Goal: Task Accomplishment & Management: Use online tool/utility

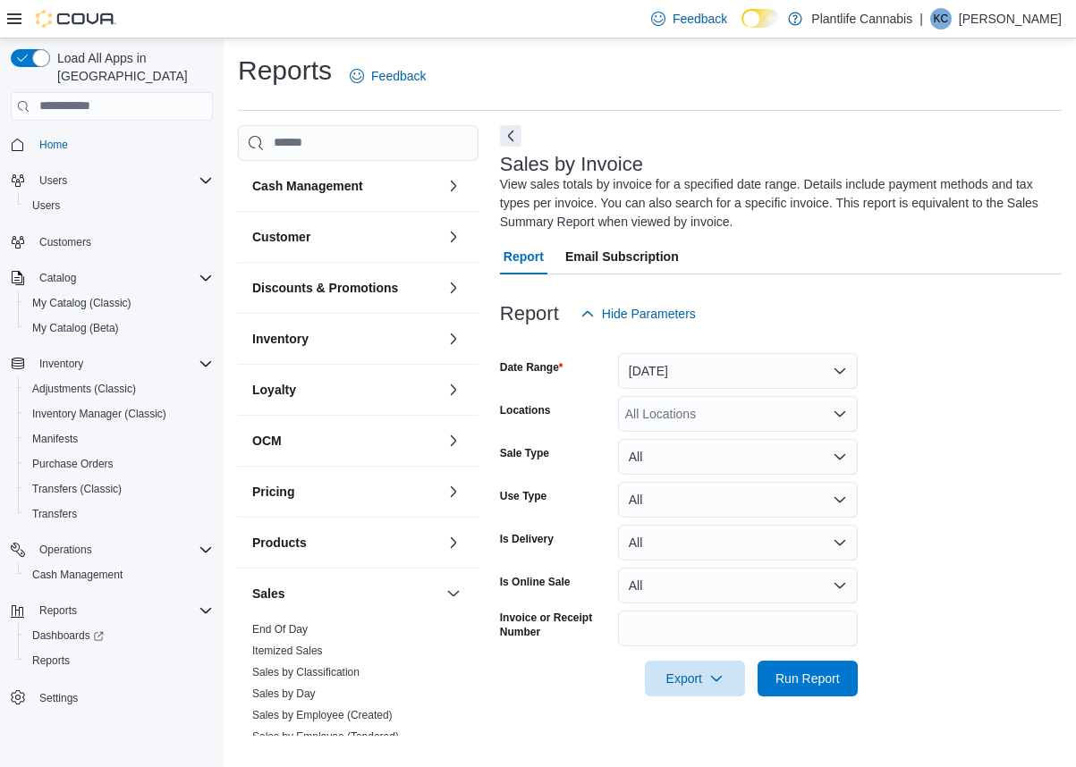
scroll to position [259, 0]
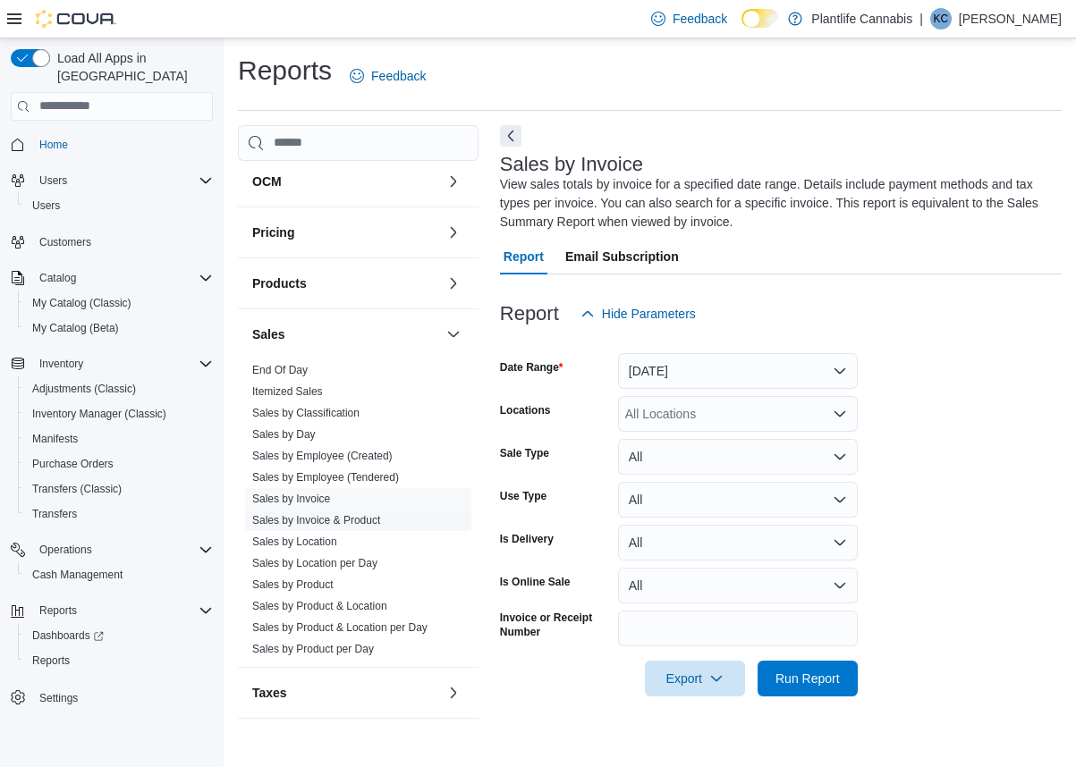
click at [370, 522] on link "Sales by Invoice & Product" at bounding box center [316, 520] width 128 height 13
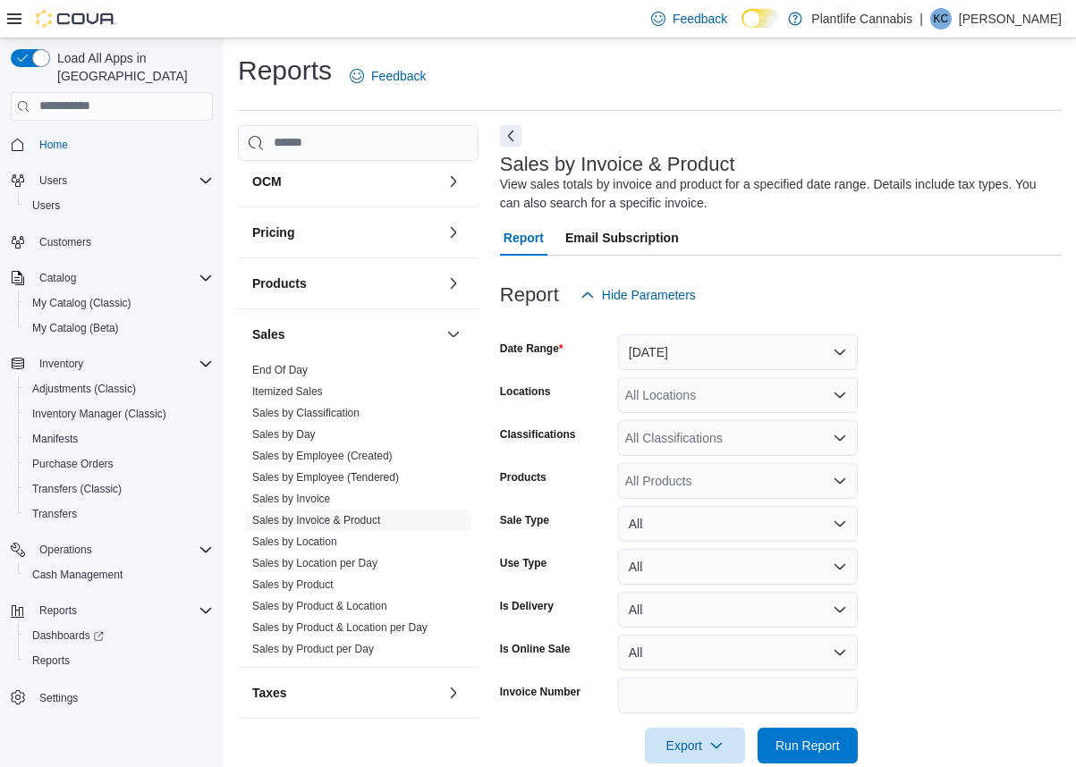
scroll to position [32, 0]
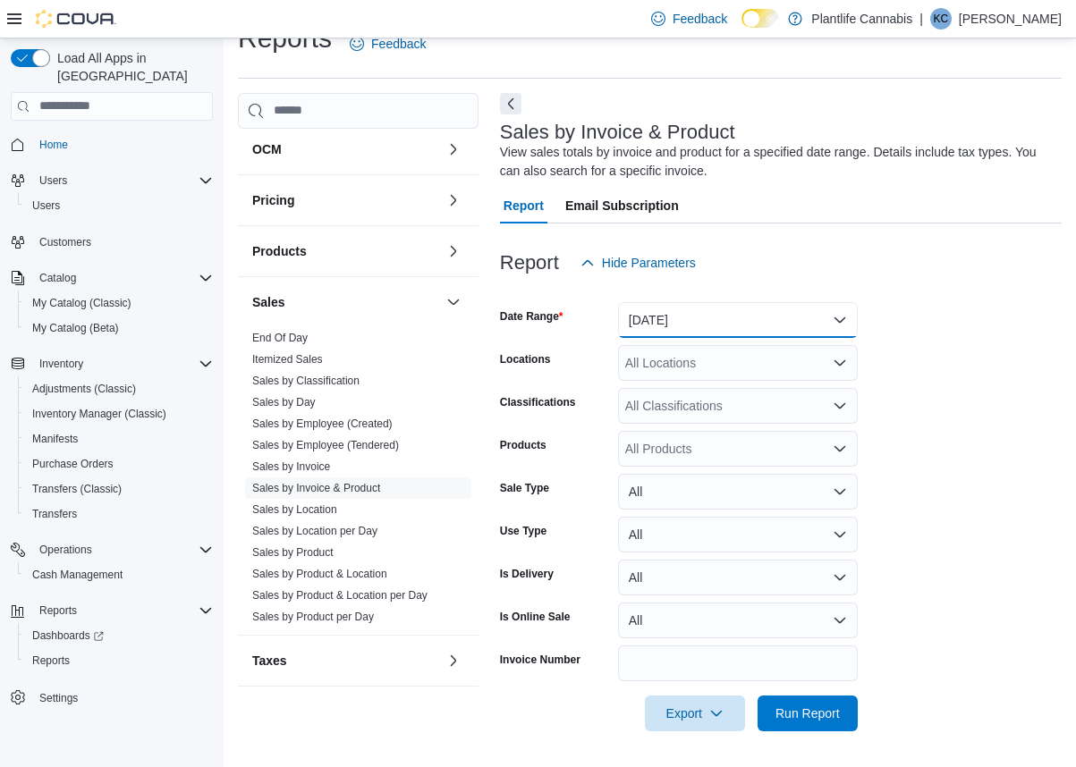
click at [707, 314] on button "[DATE]" at bounding box center [738, 320] width 240 height 36
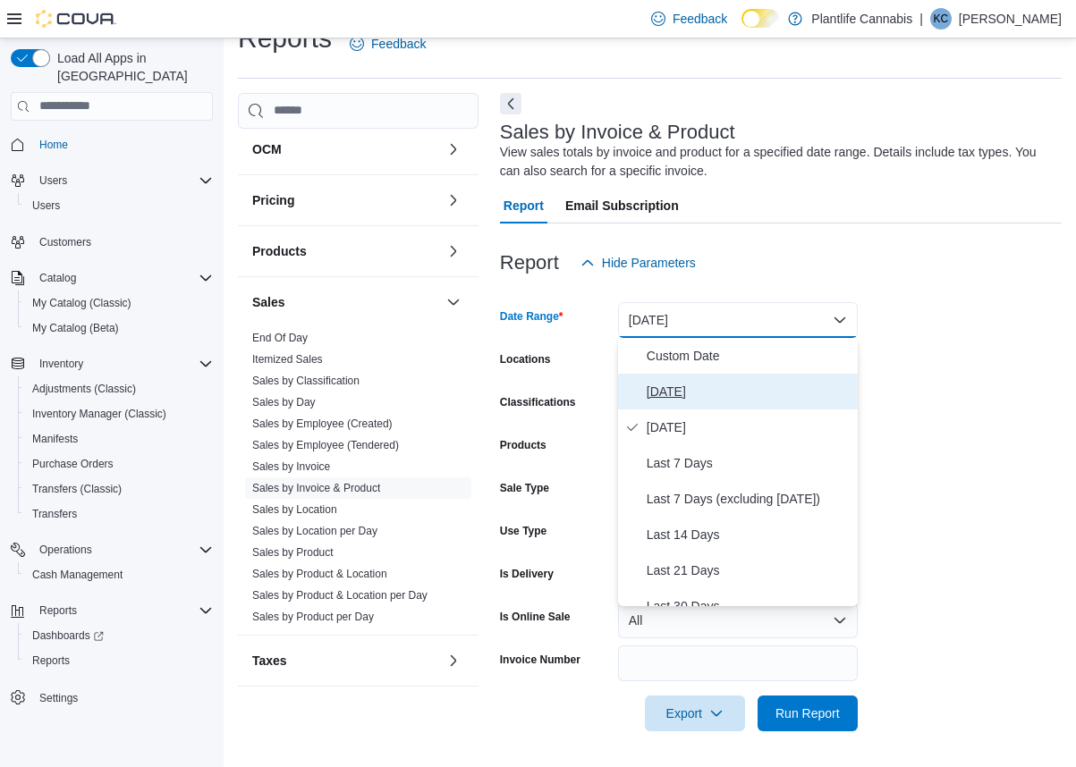
click at [674, 389] on span "[DATE]" at bounding box center [749, 391] width 204 height 21
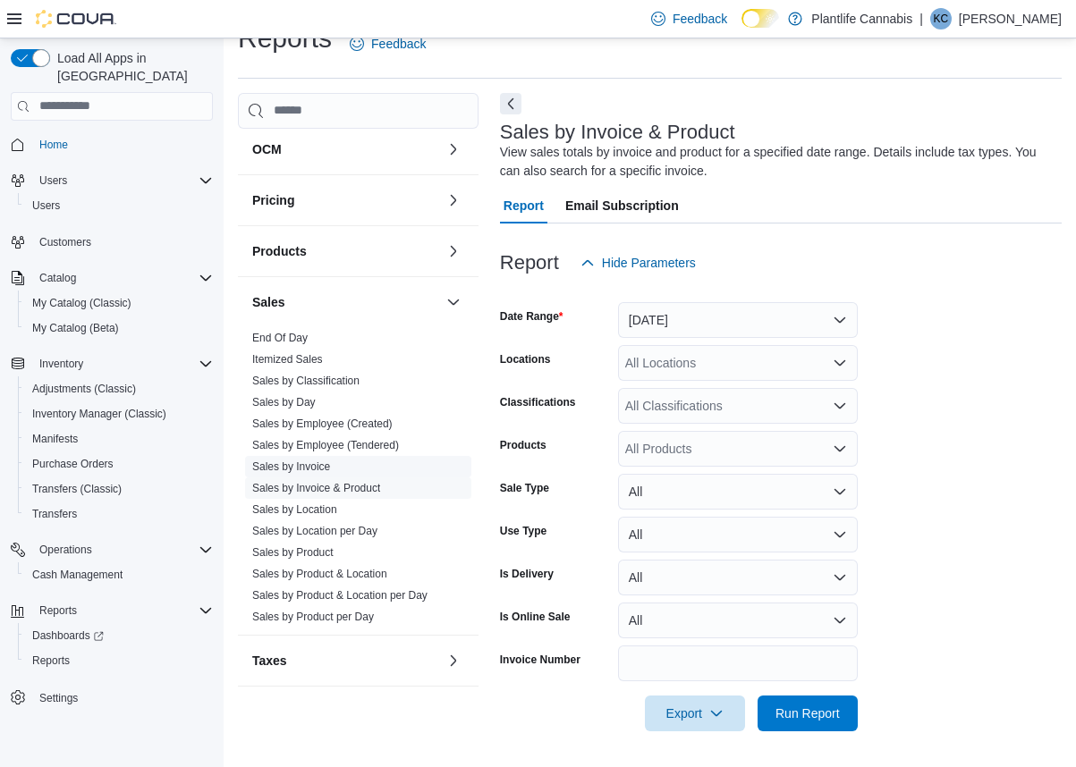
click at [262, 469] on link "Sales by Invoice" at bounding box center [291, 467] width 78 height 13
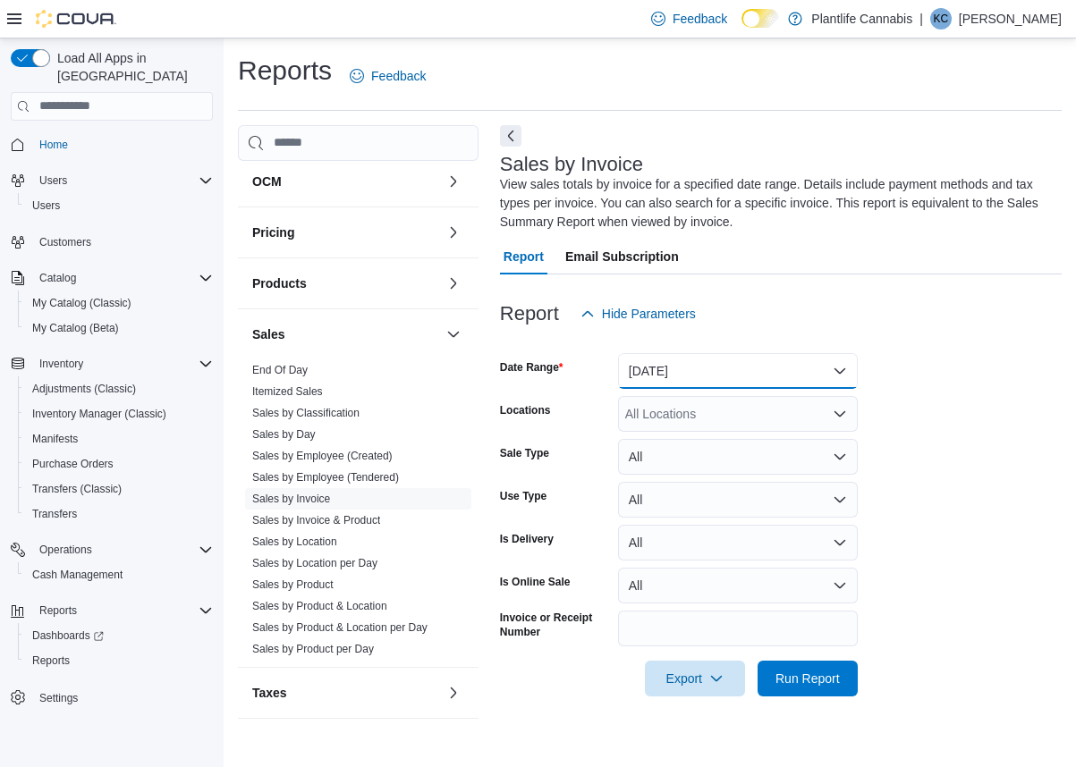
click at [716, 362] on button "[DATE]" at bounding box center [738, 371] width 240 height 36
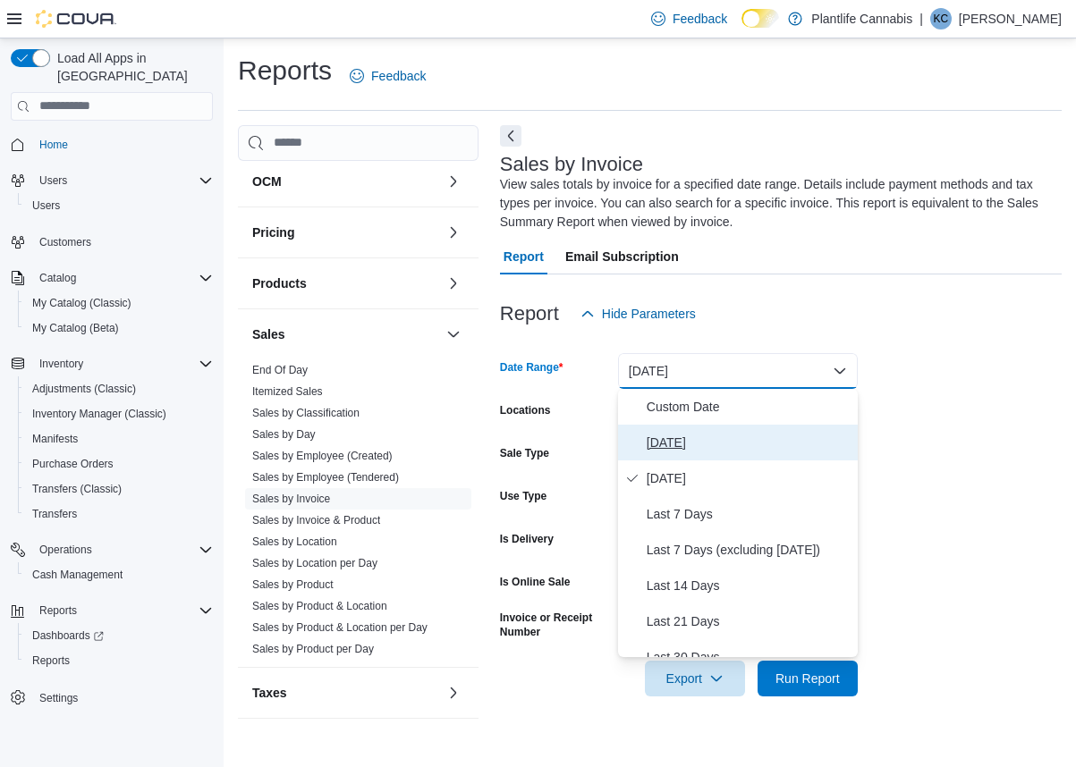
click at [705, 450] on span "[DATE]" at bounding box center [749, 442] width 204 height 21
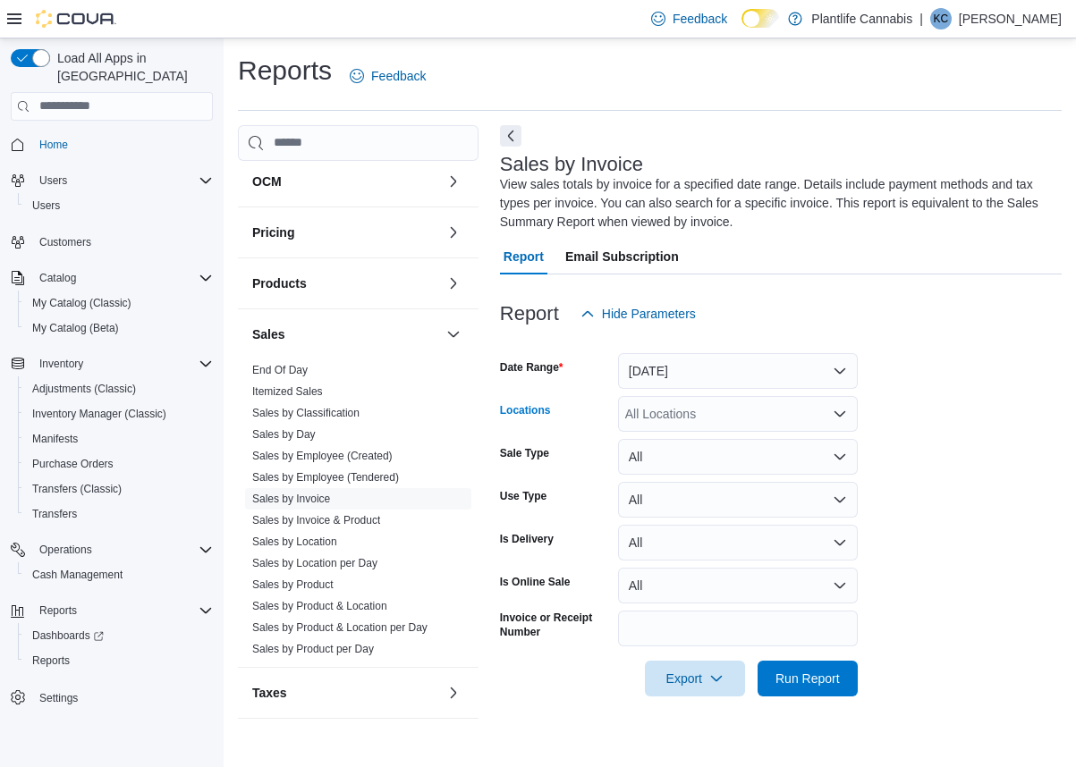
click at [672, 401] on div "All Locations" at bounding box center [738, 414] width 240 height 36
type input "**"
click at [693, 449] on span "[GEOGRAPHIC_DATA] - [GEOGRAPHIC_DATA]" at bounding box center [801, 445] width 272 height 18
click at [818, 668] on span "Run Report" at bounding box center [807, 678] width 79 height 36
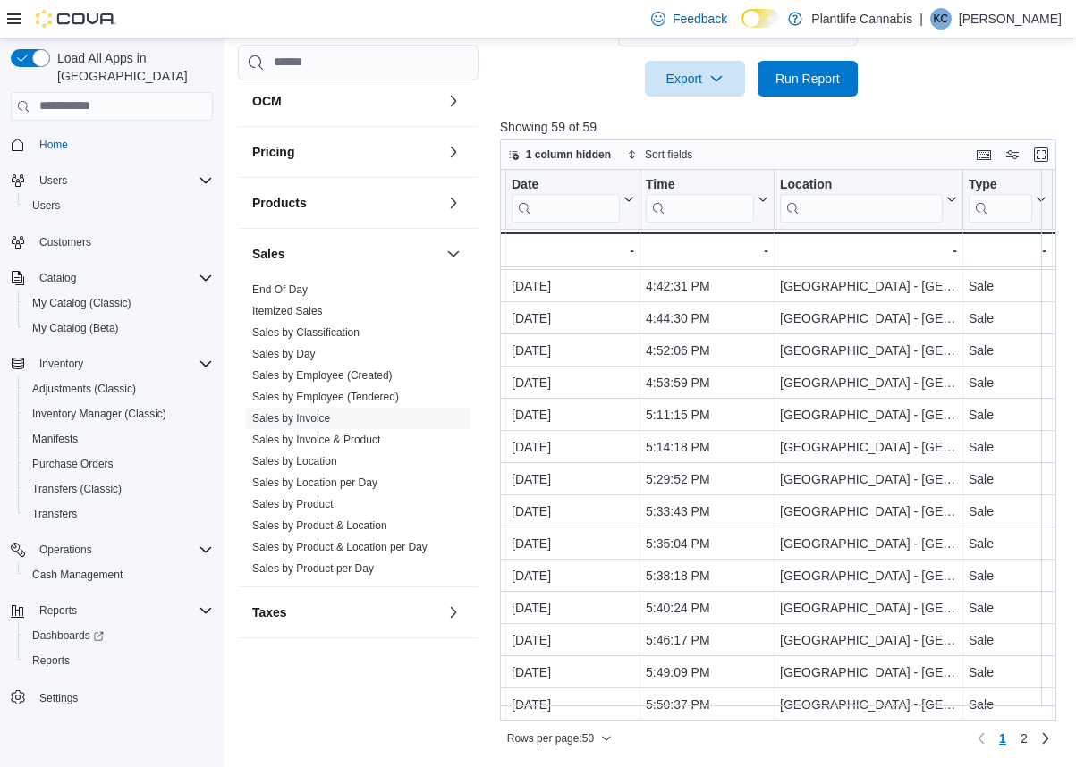
scroll to position [1171, 235]
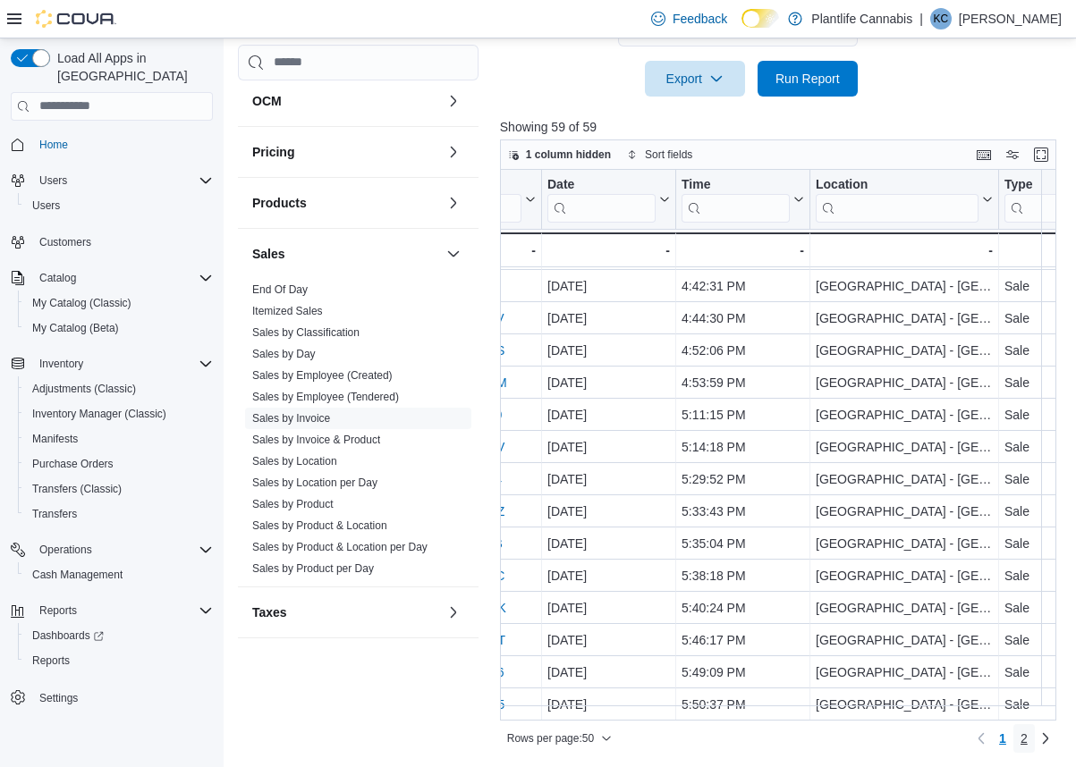
click at [1021, 744] on span "2" at bounding box center [1023, 739] width 7 height 18
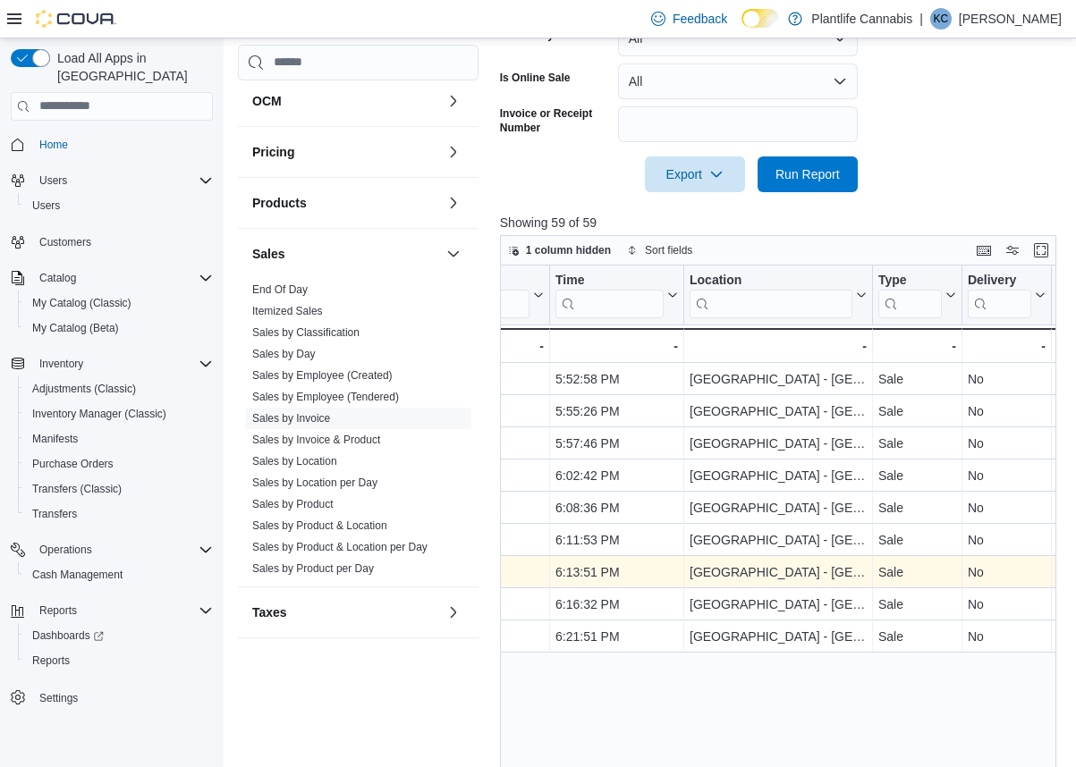
scroll to position [600, 0]
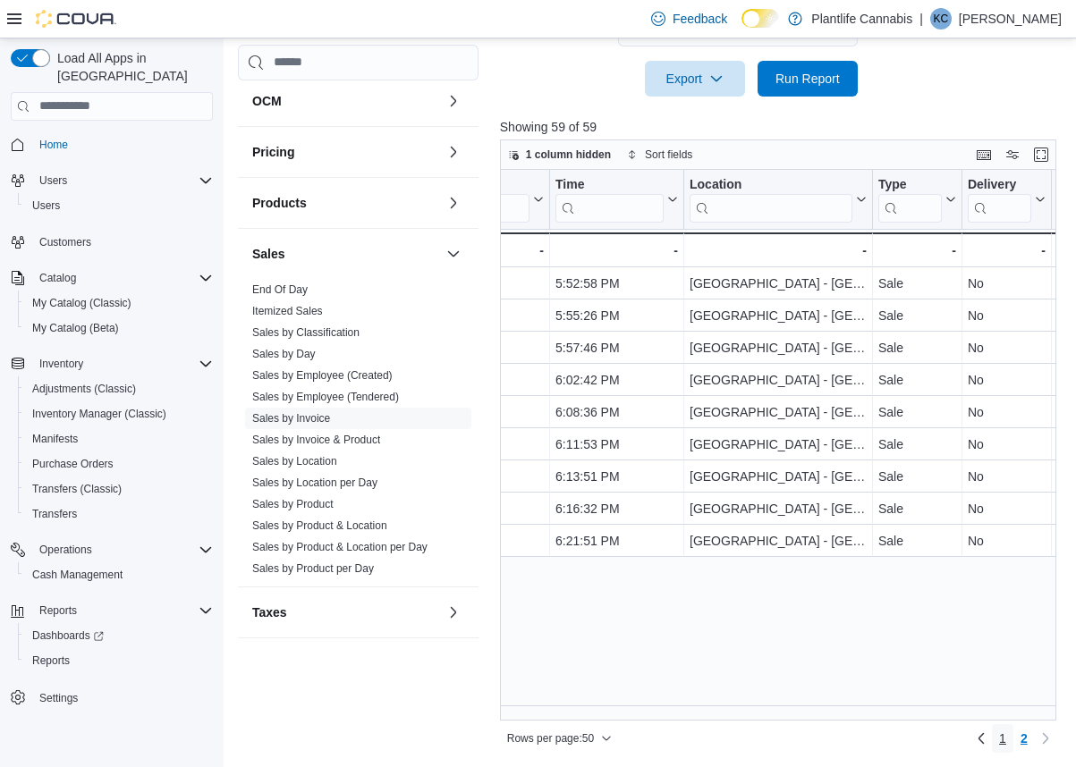
click at [1001, 735] on span "1" at bounding box center [1002, 739] width 7 height 18
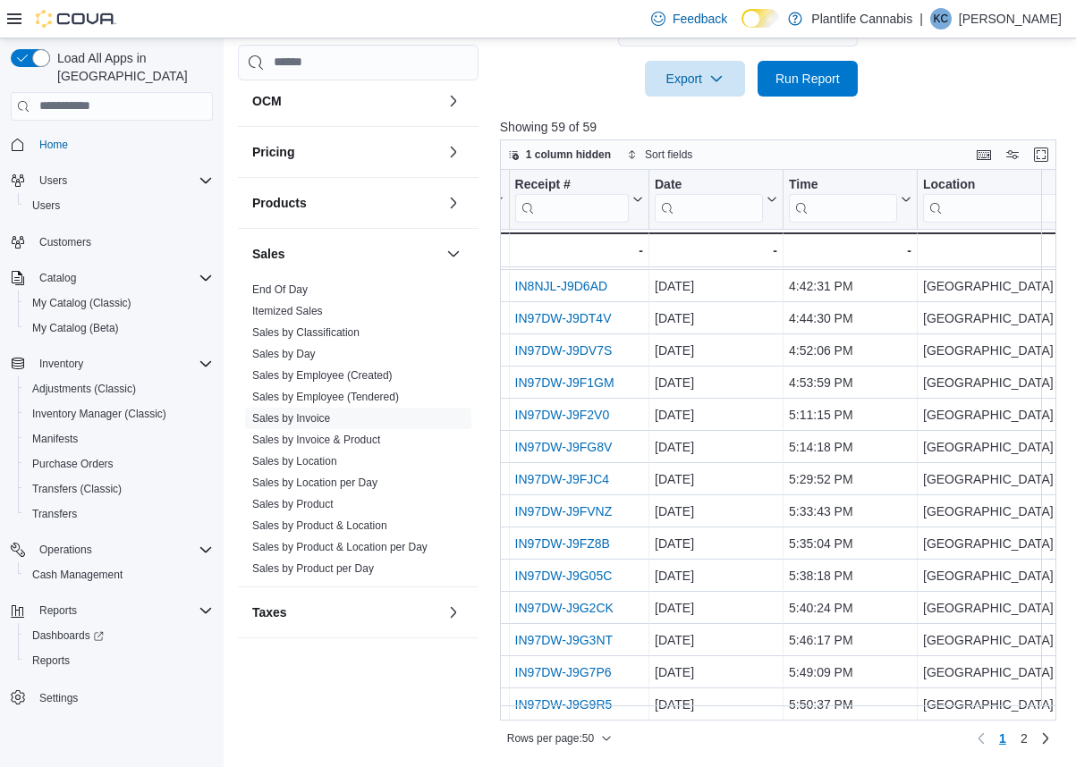
scroll to position [1171, 0]
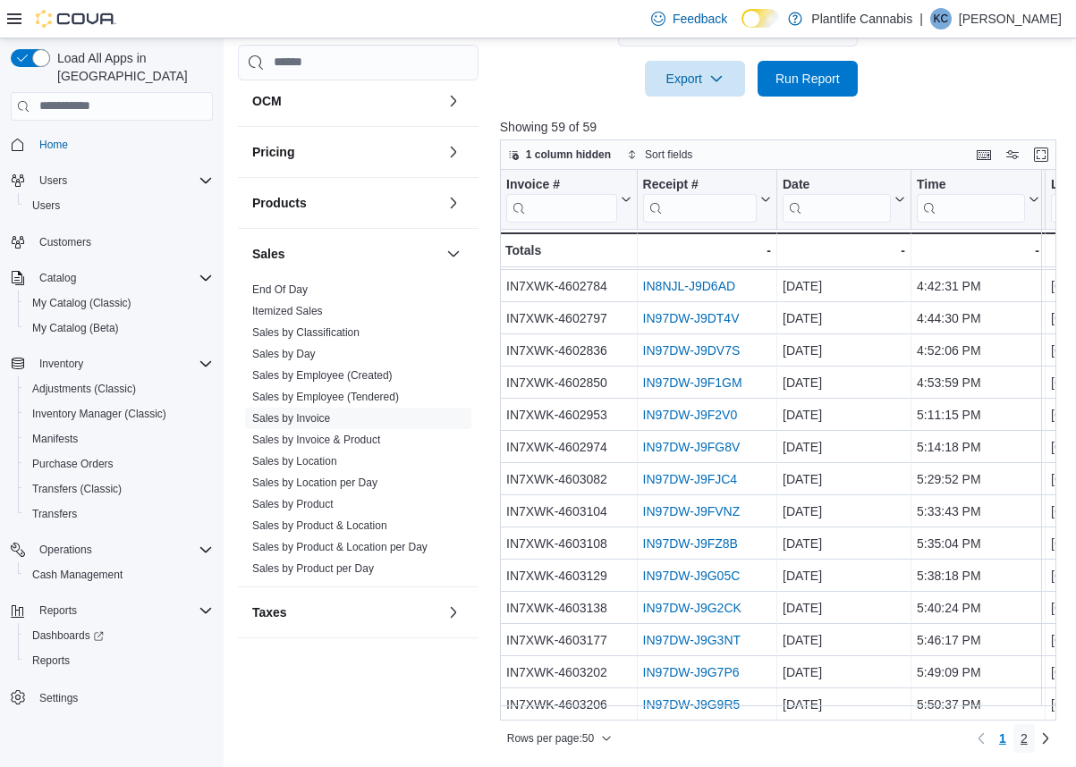
click at [1028, 740] on link "2" at bounding box center [1023, 738] width 21 height 29
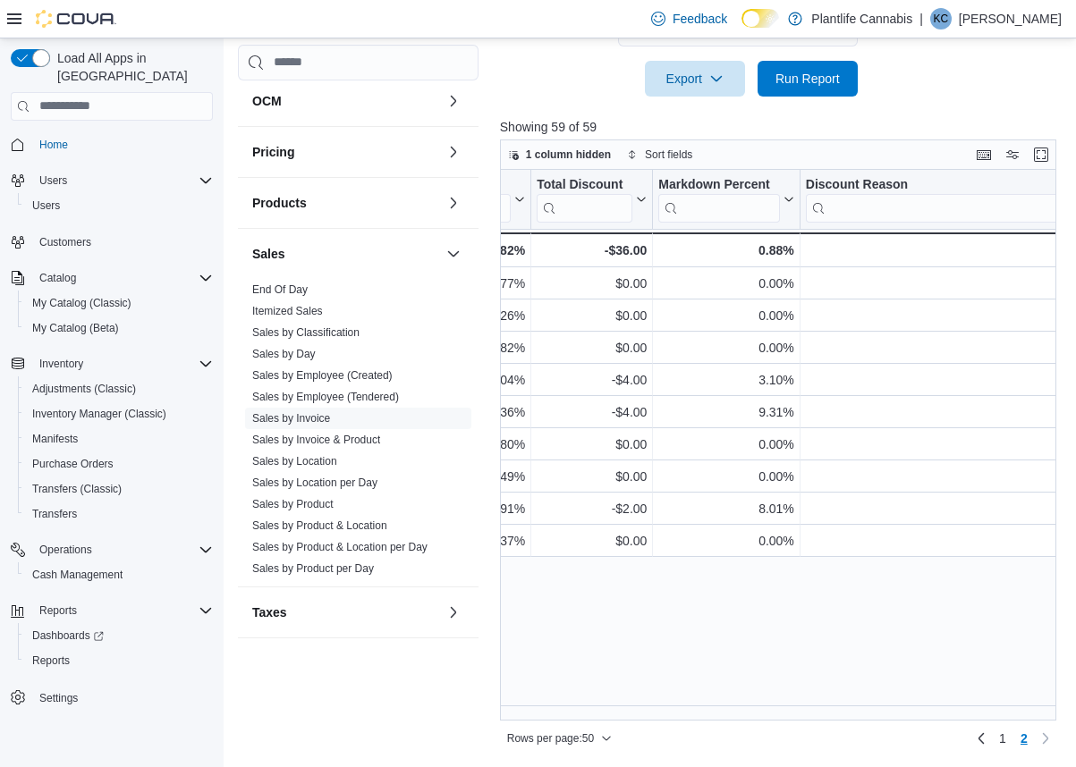
scroll to position [0, 0]
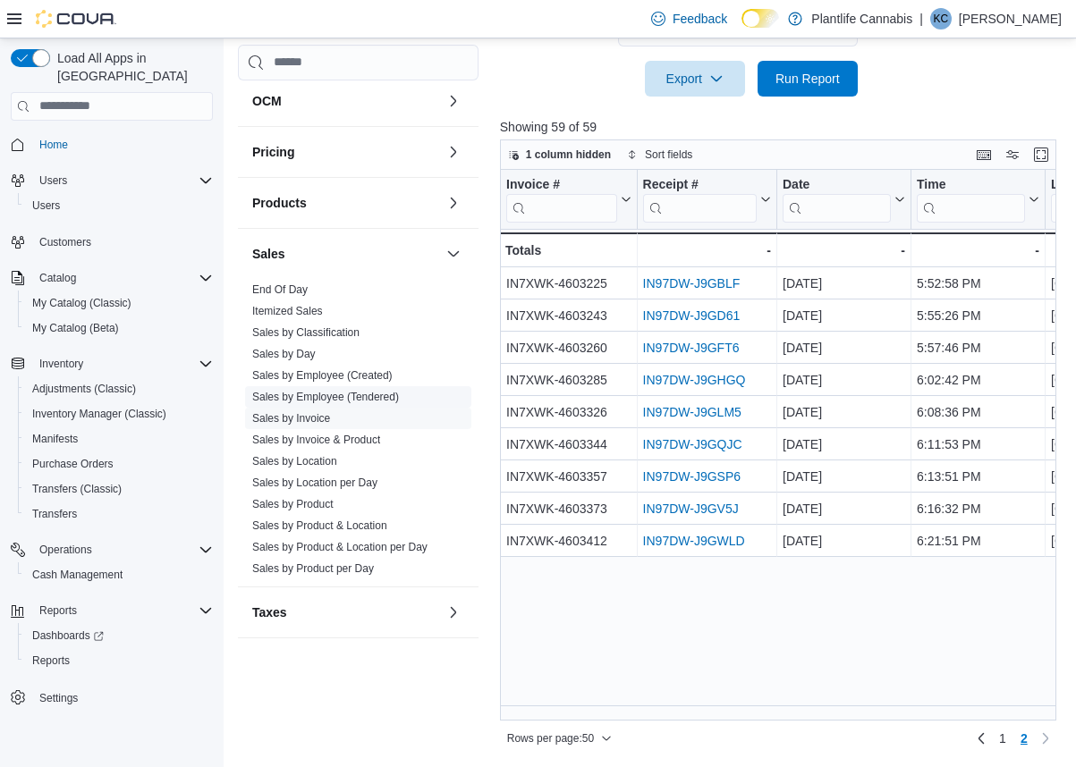
click at [363, 396] on link "Sales by Employee (Tendered)" at bounding box center [325, 397] width 147 height 13
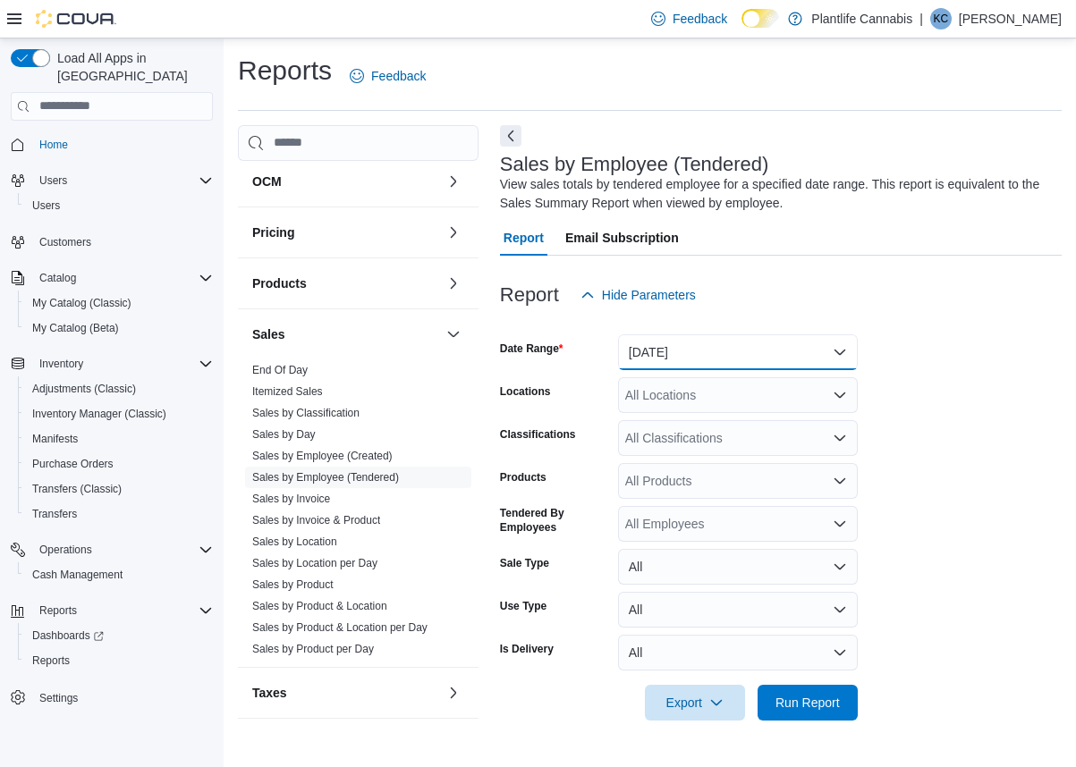
click at [721, 365] on button "[DATE]" at bounding box center [738, 352] width 240 height 36
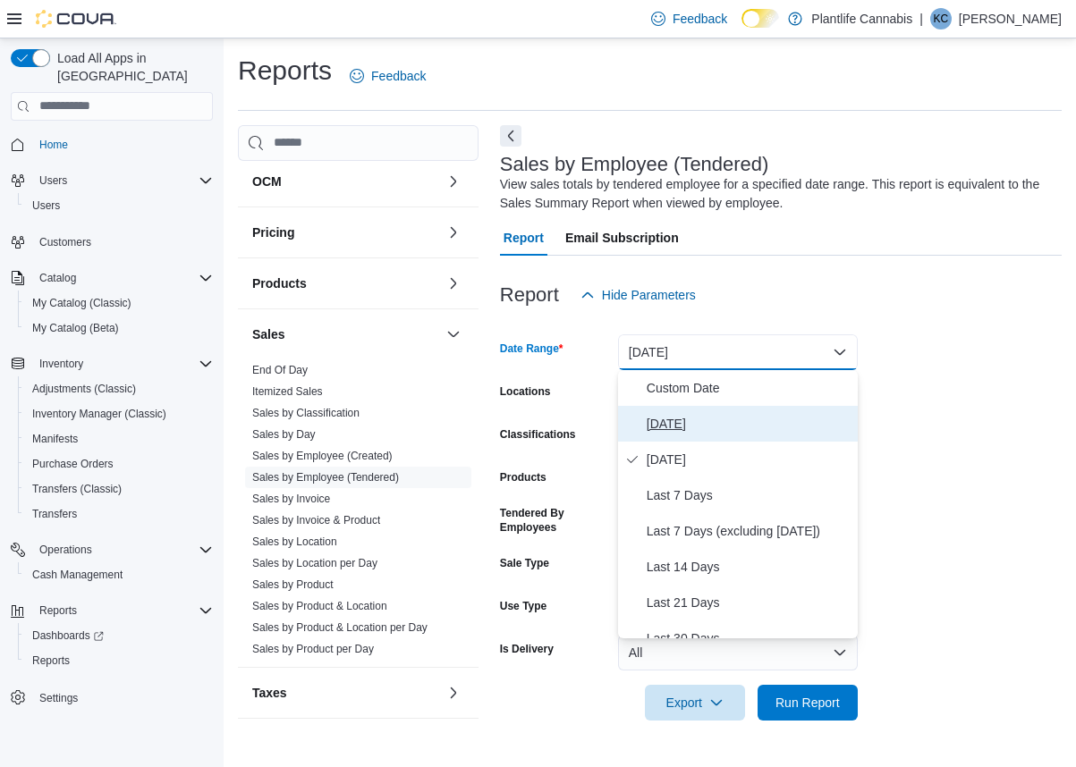
click at [698, 424] on span "[DATE]" at bounding box center [749, 423] width 204 height 21
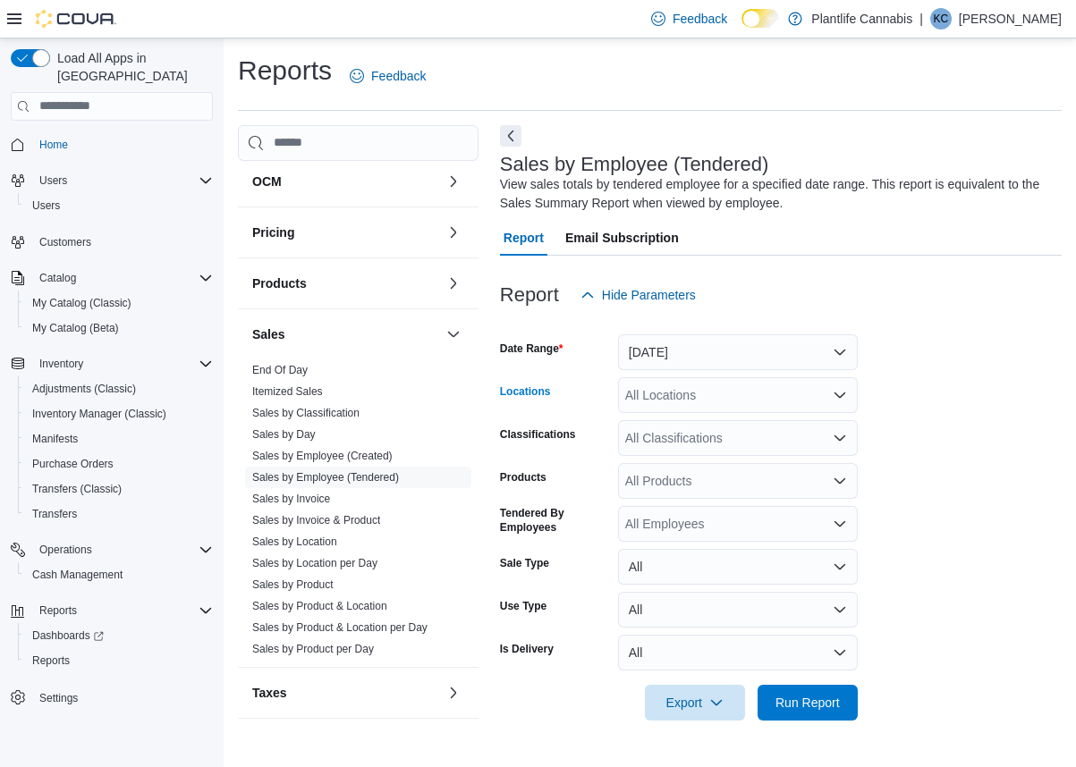
click at [690, 394] on div "All Locations" at bounding box center [738, 395] width 240 height 36
type input "**"
click at [705, 418] on span "[GEOGRAPHIC_DATA] - [GEOGRAPHIC_DATA]" at bounding box center [801, 426] width 272 height 18
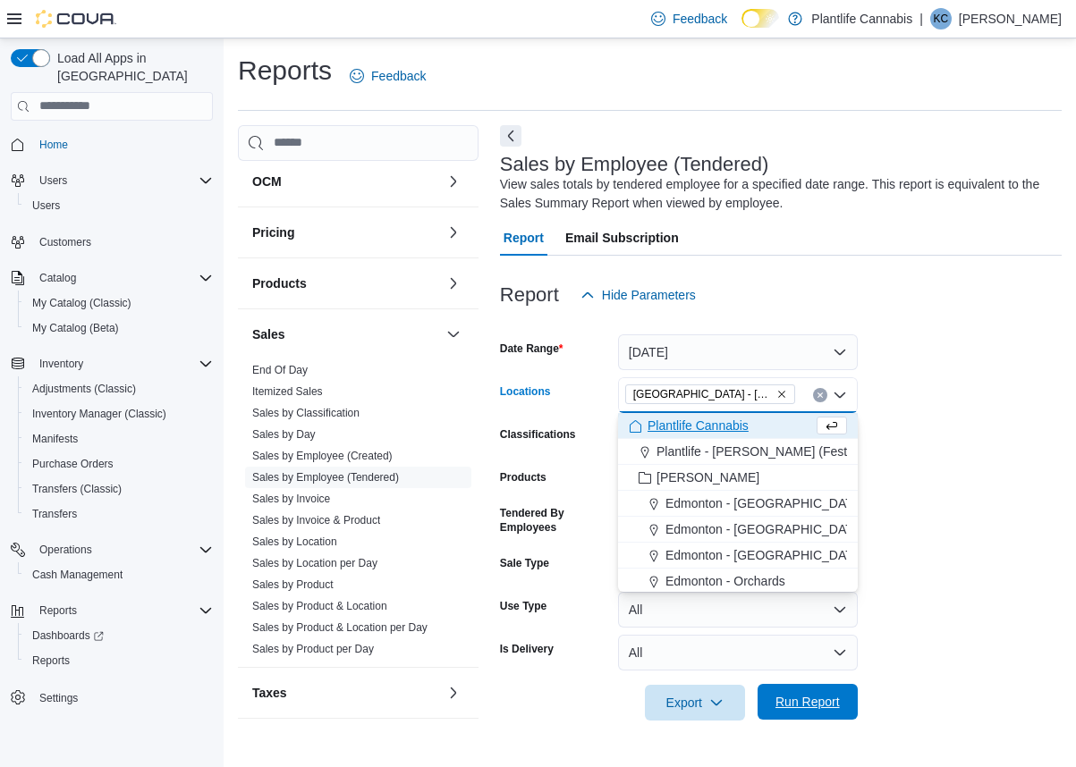
click at [798, 697] on span "Run Report" at bounding box center [807, 702] width 64 height 18
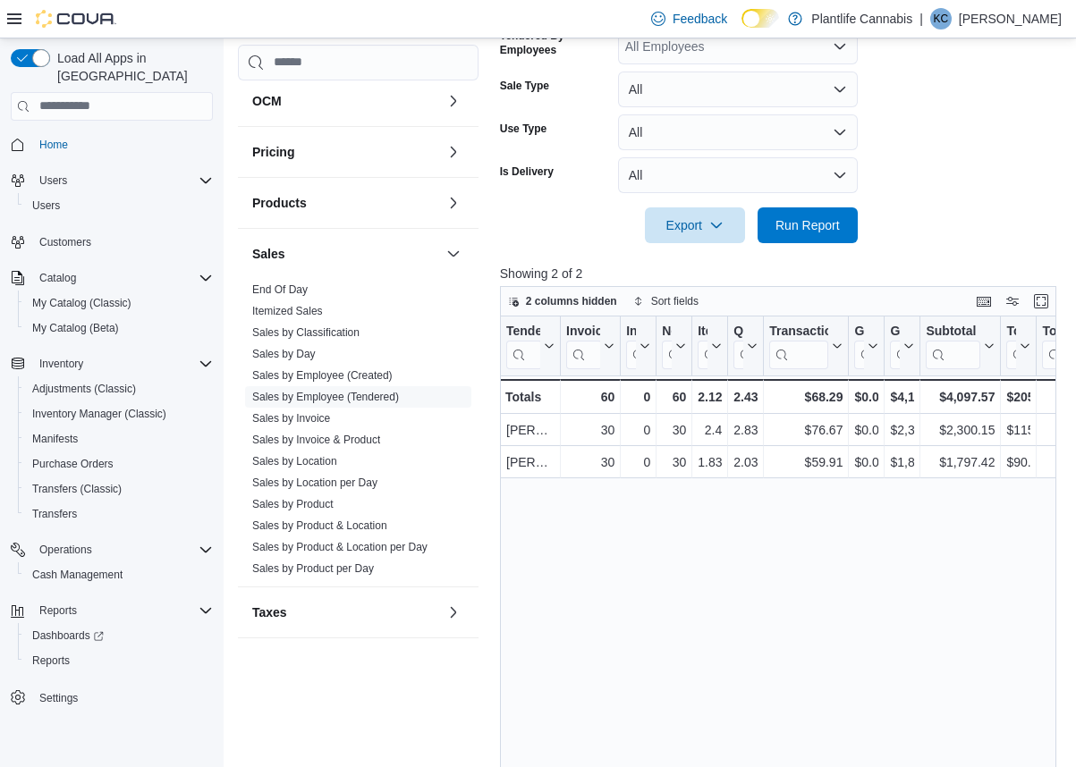
scroll to position [481, 0]
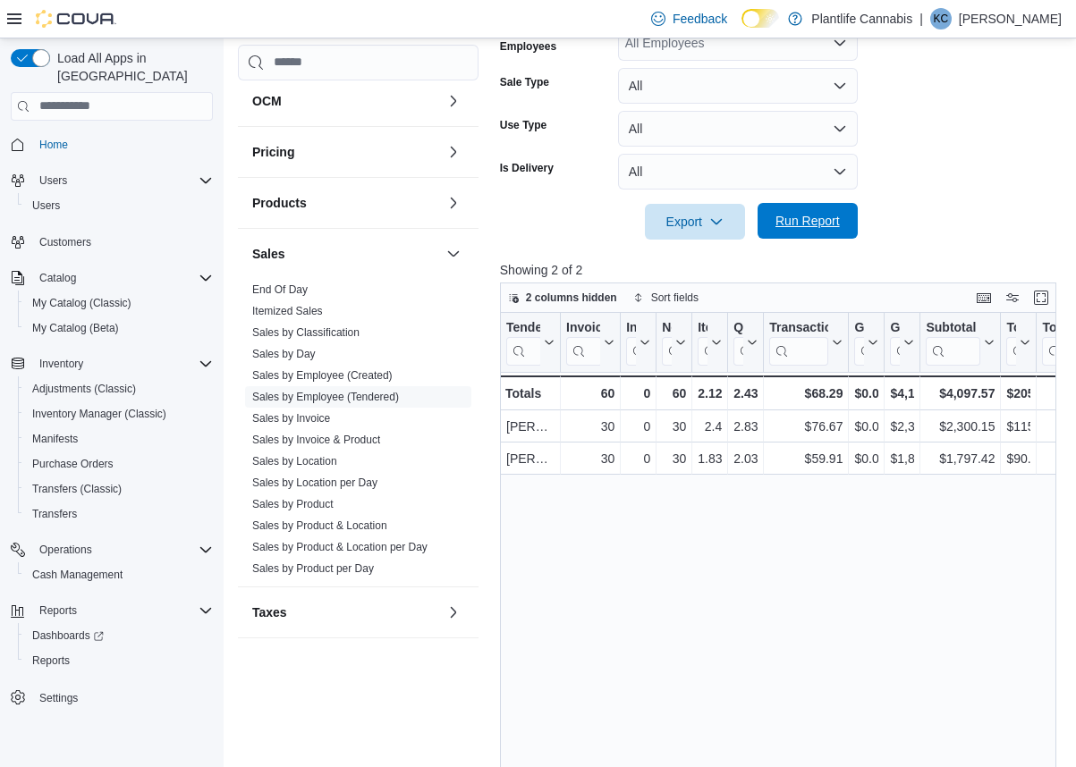
click at [808, 221] on span "Run Report" at bounding box center [807, 221] width 64 height 18
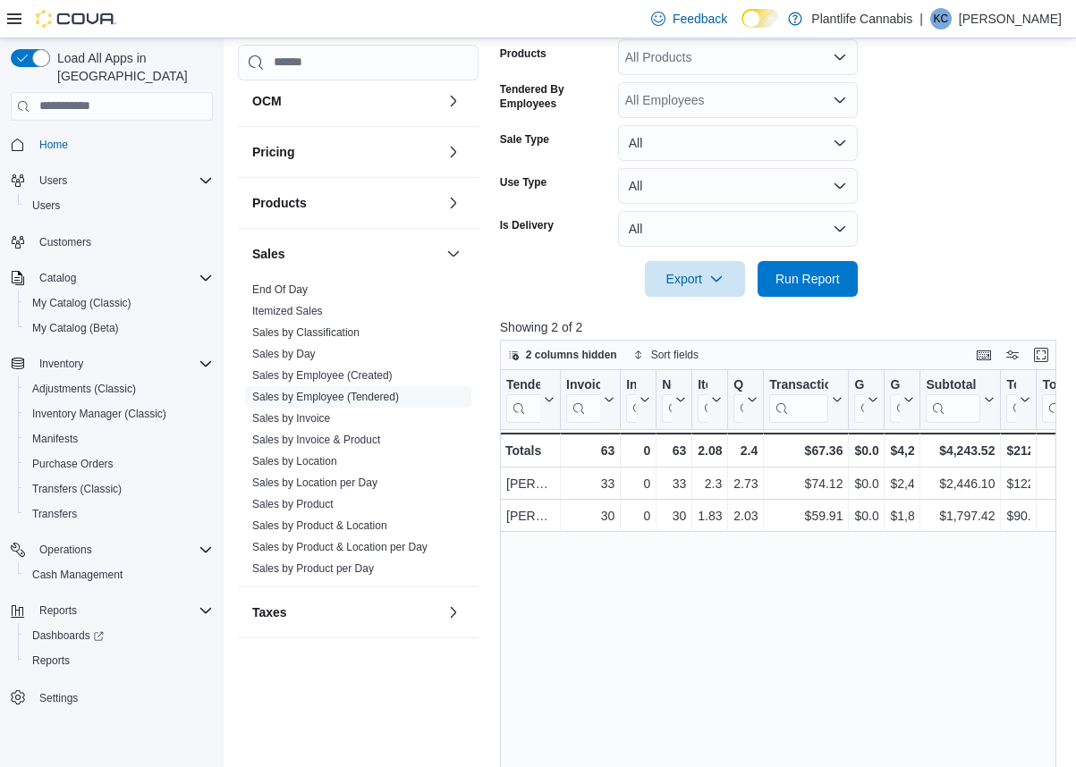
scroll to position [410, 0]
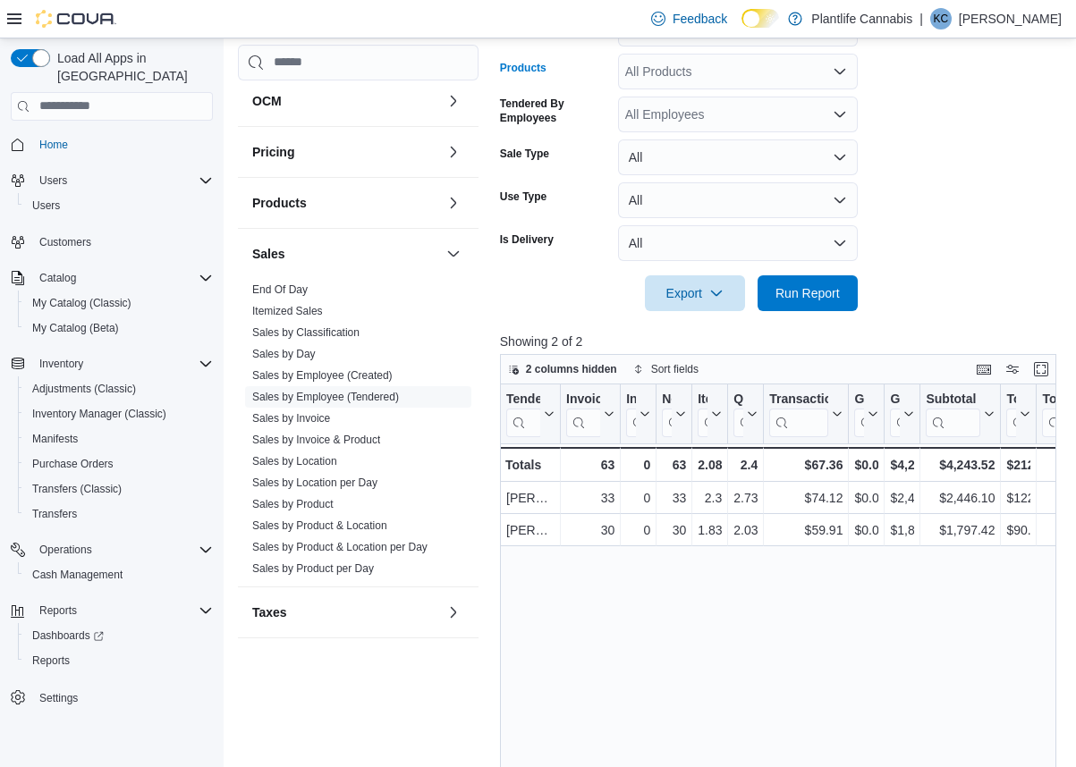
click at [808, 73] on div "All Products" at bounding box center [738, 72] width 240 height 36
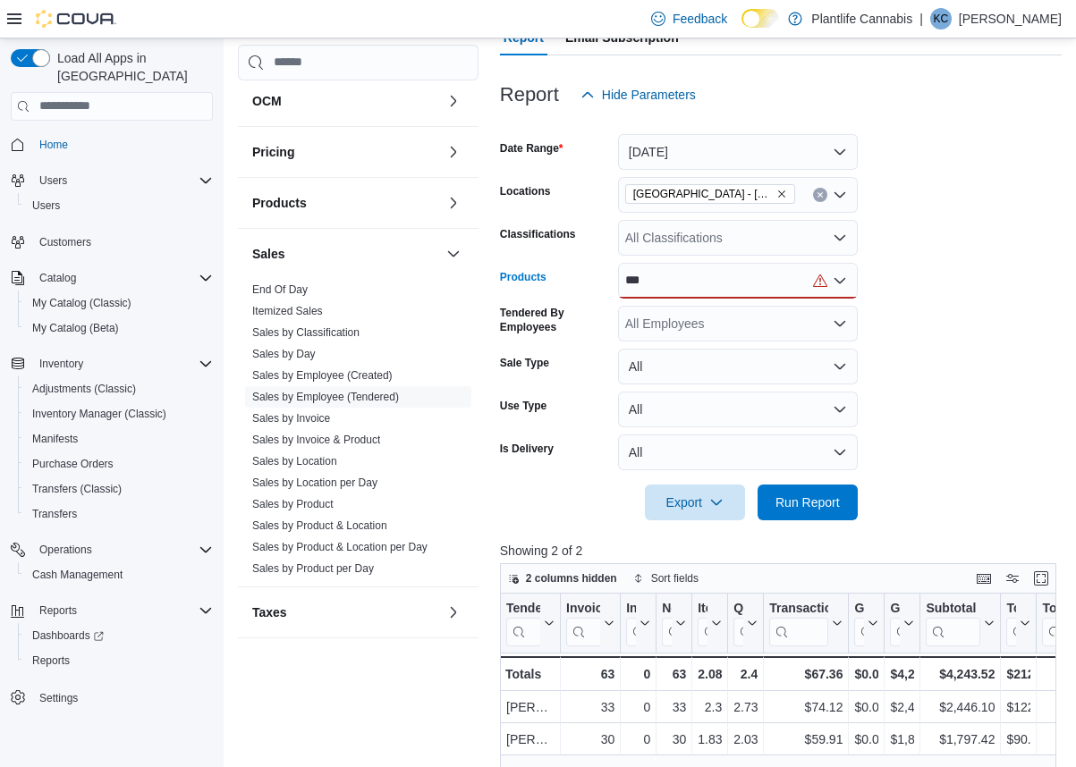
scroll to position [163, 0]
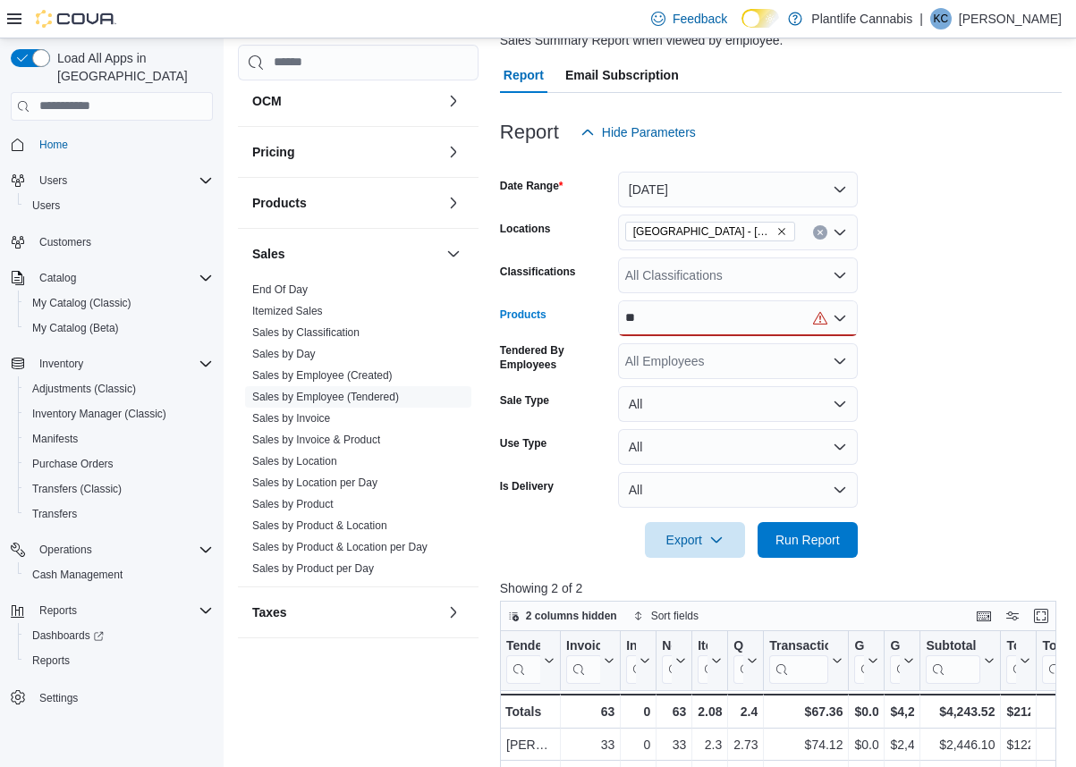
type input "*"
click at [722, 276] on div "All Classifications" at bounding box center [738, 276] width 240 height 36
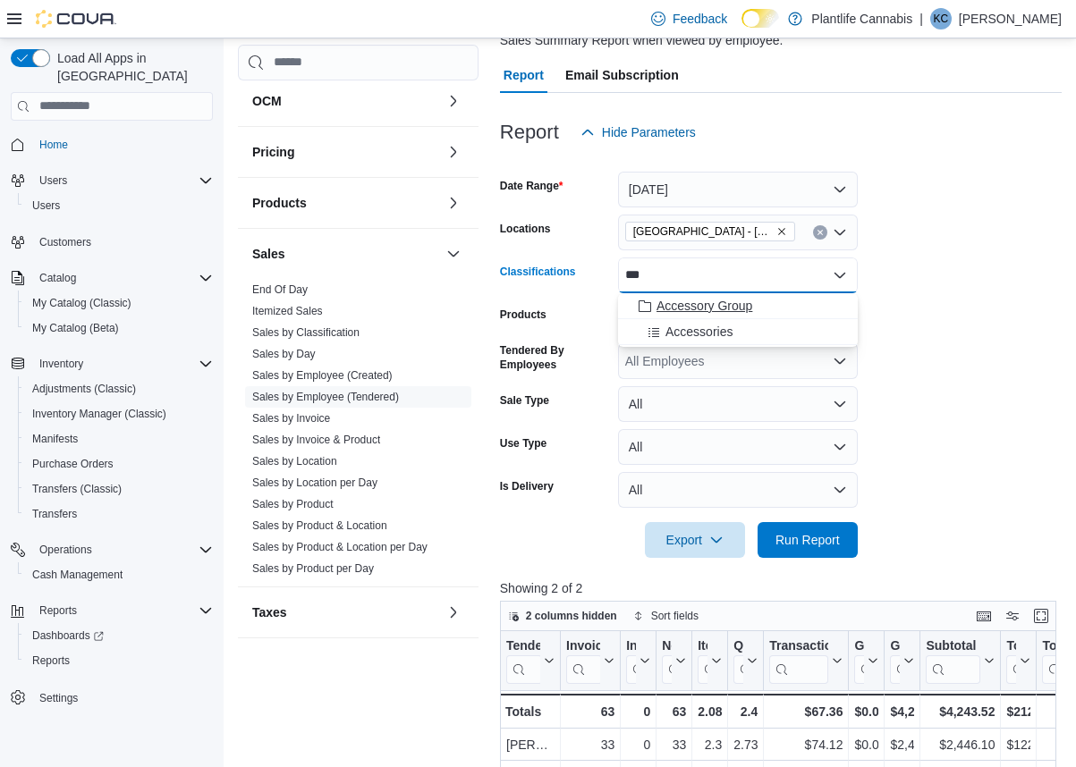
type input "***"
click at [714, 295] on button "Accessory Group" at bounding box center [738, 306] width 240 height 26
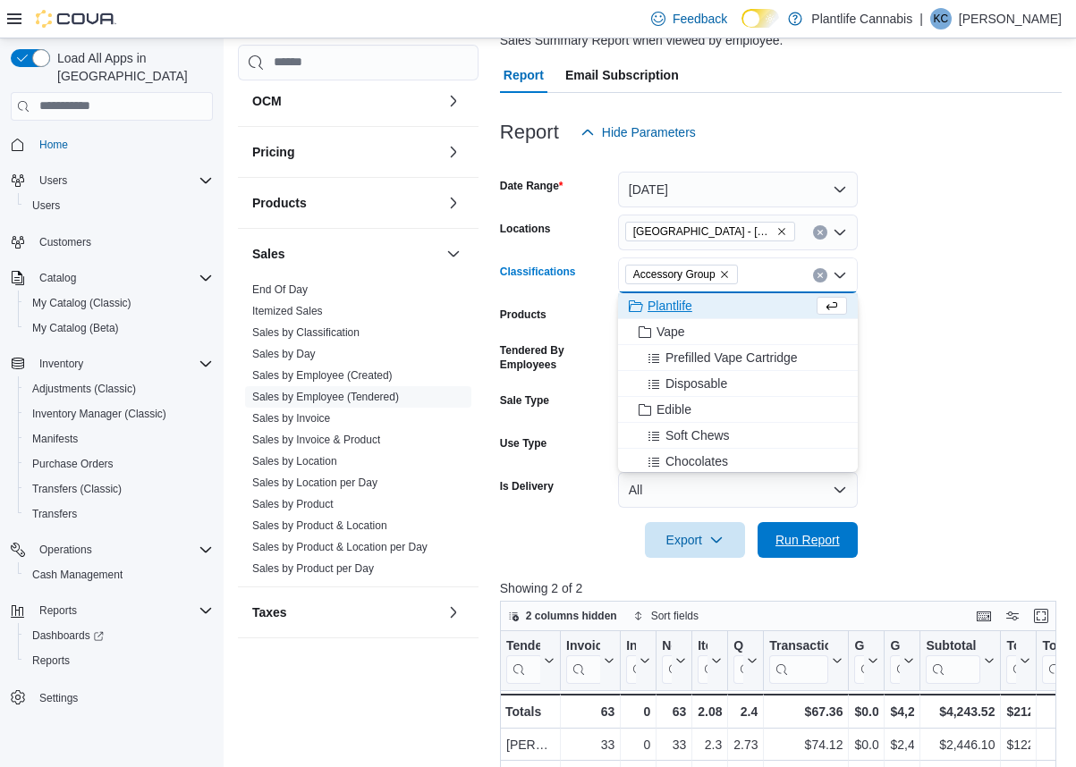
drag, startPoint x: 803, startPoint y: 528, endPoint x: 904, endPoint y: 373, distance: 184.8
click at [802, 528] on span "Run Report" at bounding box center [807, 540] width 79 height 36
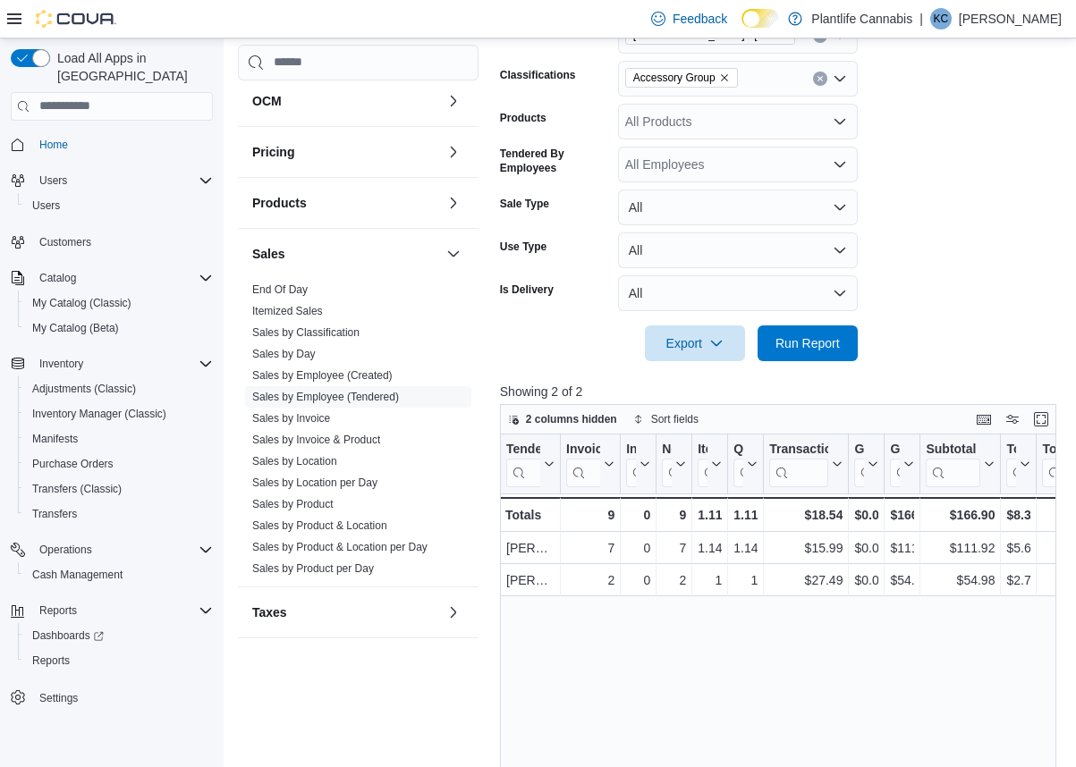
scroll to position [390, 0]
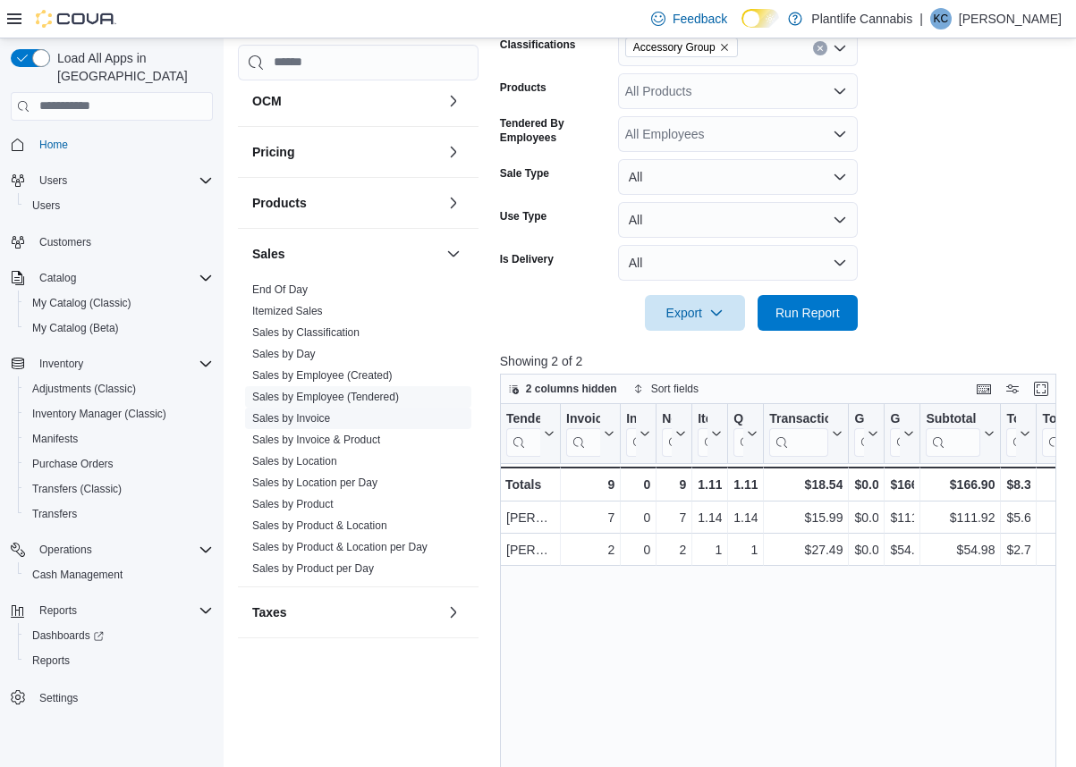
click at [330, 420] on link "Sales by Invoice" at bounding box center [291, 418] width 78 height 13
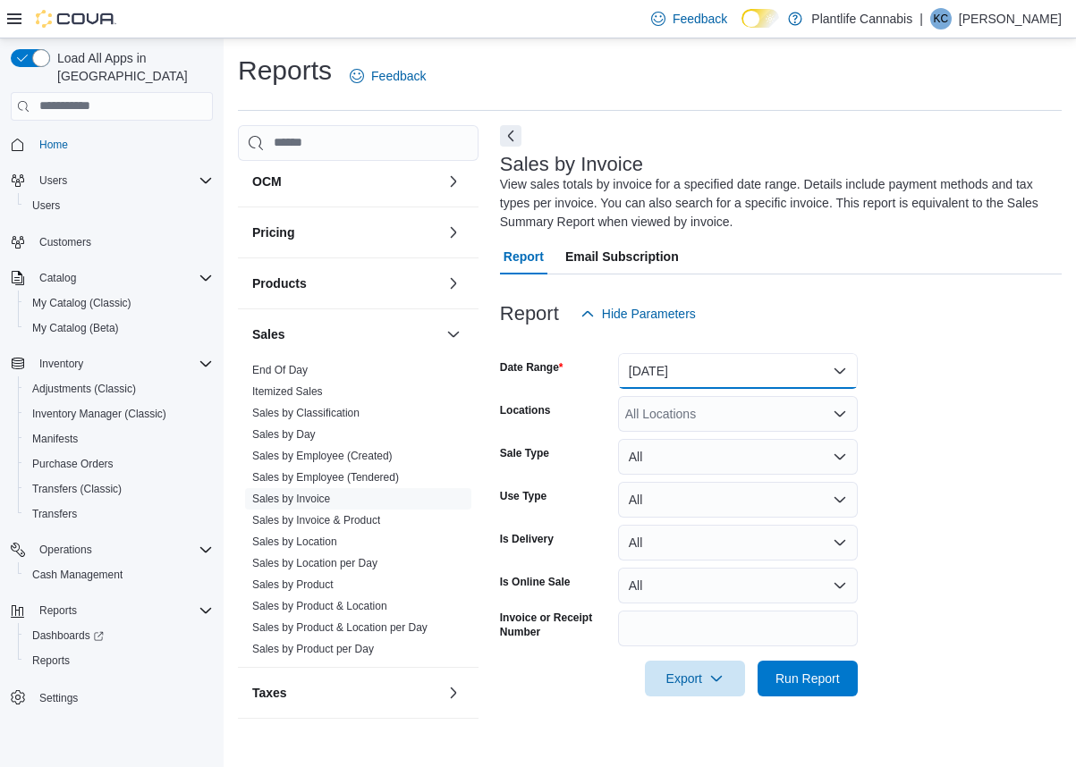
click at [716, 376] on button "[DATE]" at bounding box center [738, 371] width 240 height 36
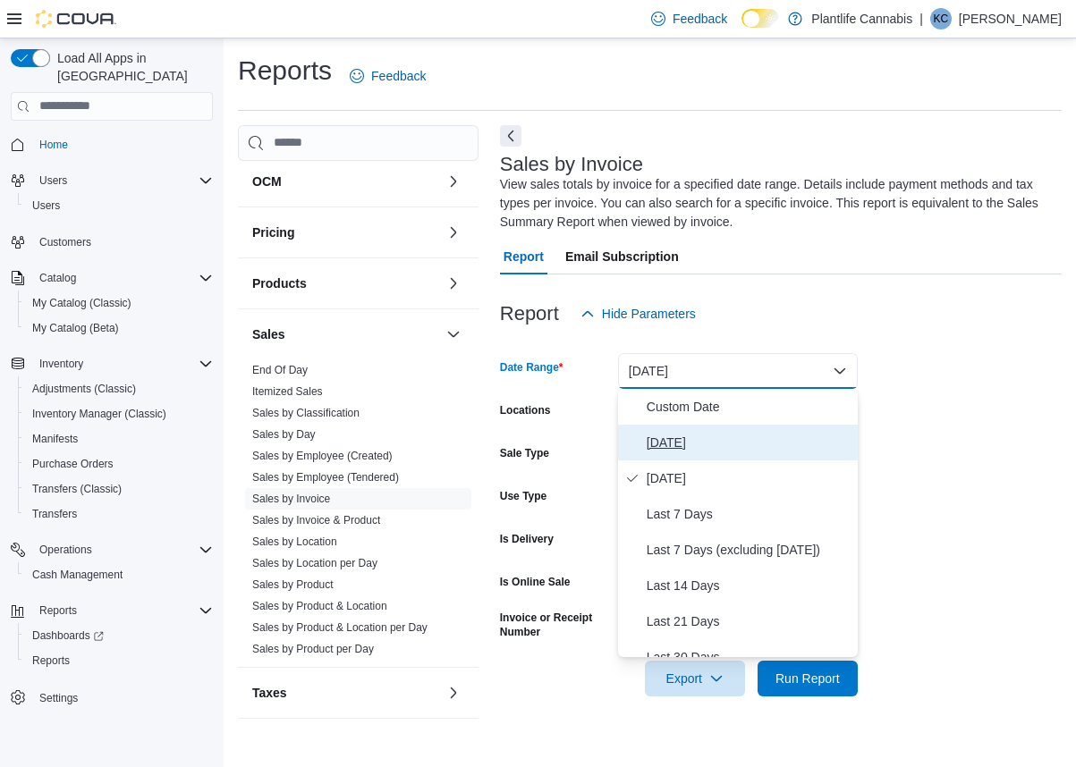
click at [662, 428] on button "[DATE]" at bounding box center [738, 443] width 240 height 36
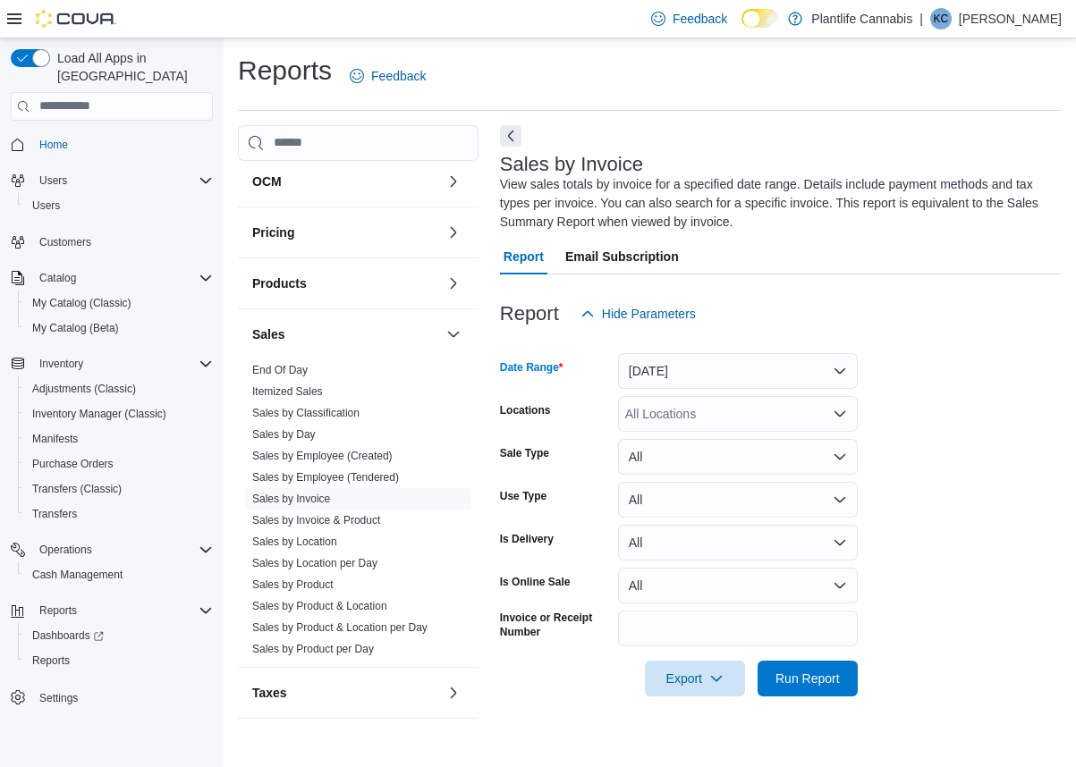
click at [664, 411] on div "All Locations" at bounding box center [738, 414] width 240 height 36
type input "**"
click at [684, 449] on span "[GEOGRAPHIC_DATA] - [GEOGRAPHIC_DATA]" at bounding box center [801, 445] width 272 height 18
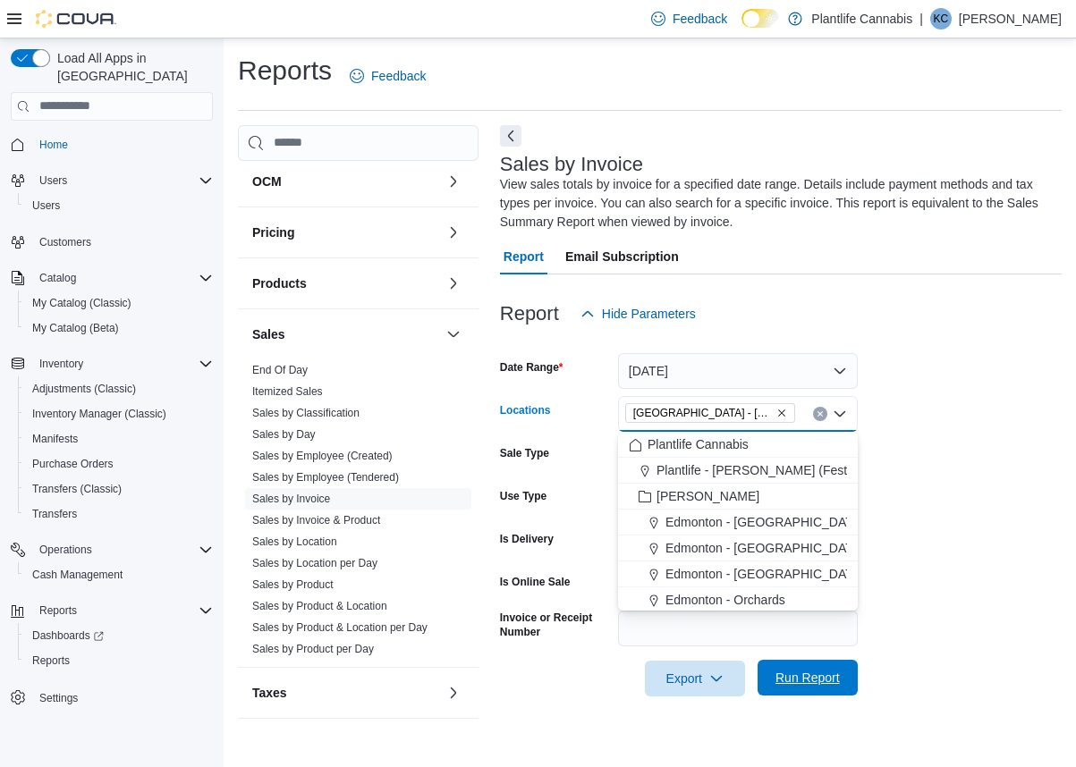
click at [797, 680] on span "Run Report" at bounding box center [807, 678] width 64 height 18
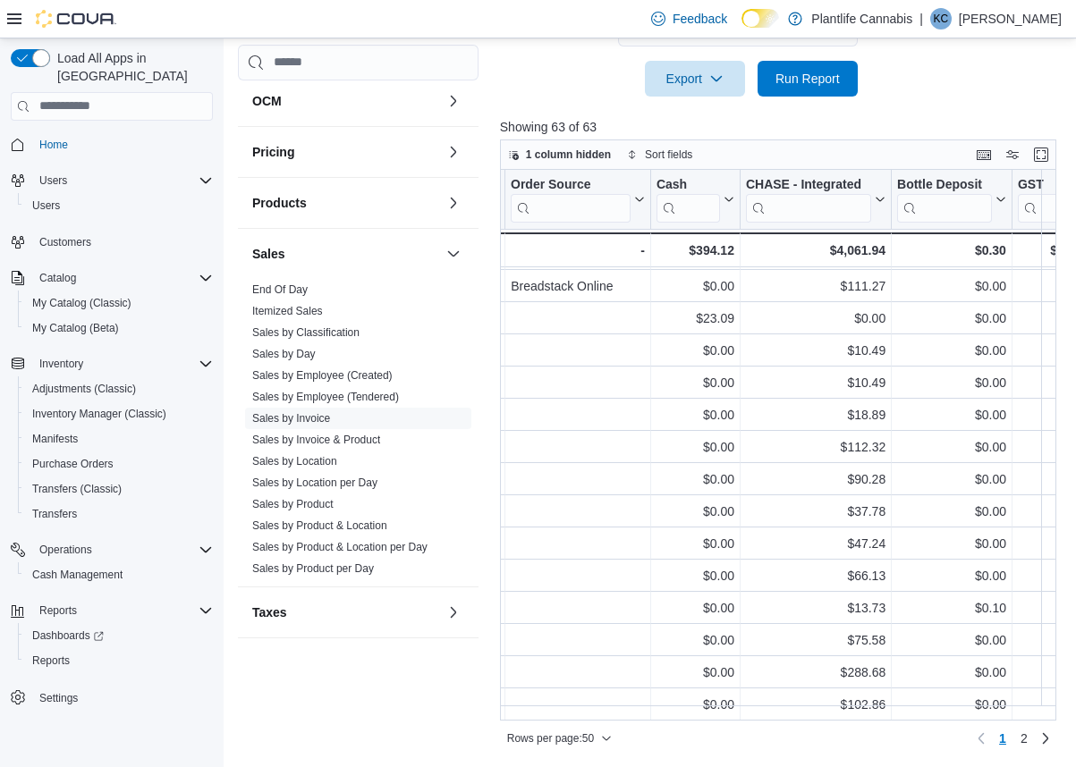
scroll to position [1171, 3640]
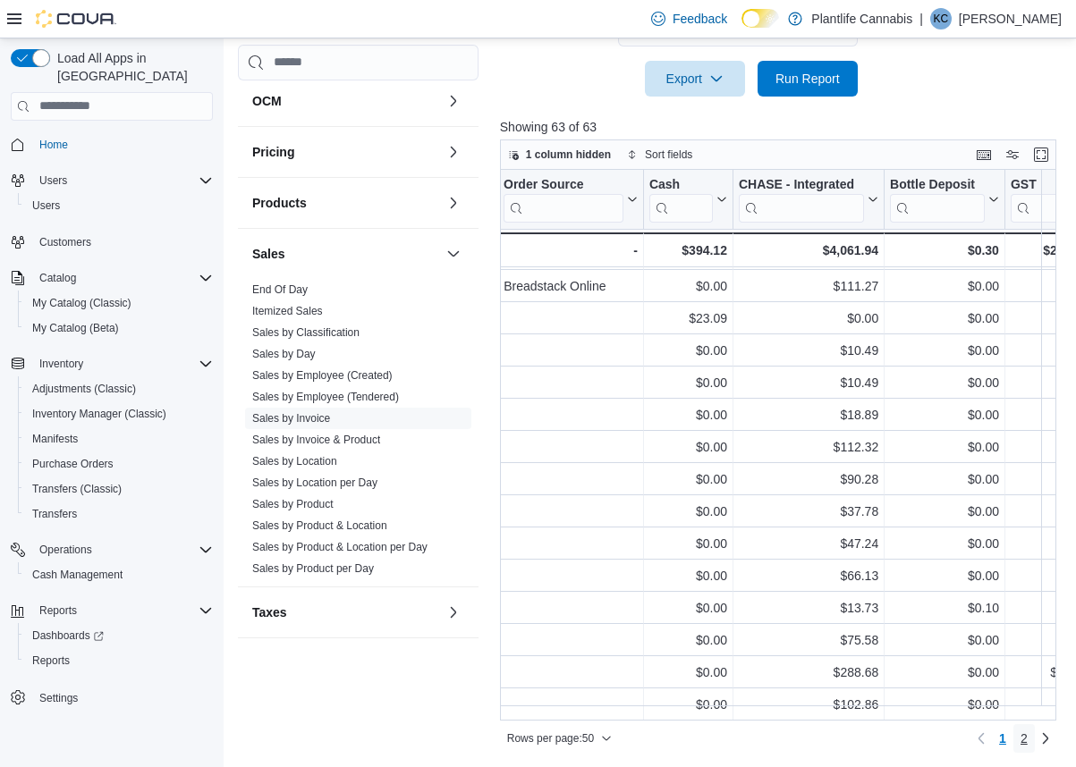
click at [1024, 740] on span "2" at bounding box center [1023, 739] width 7 height 18
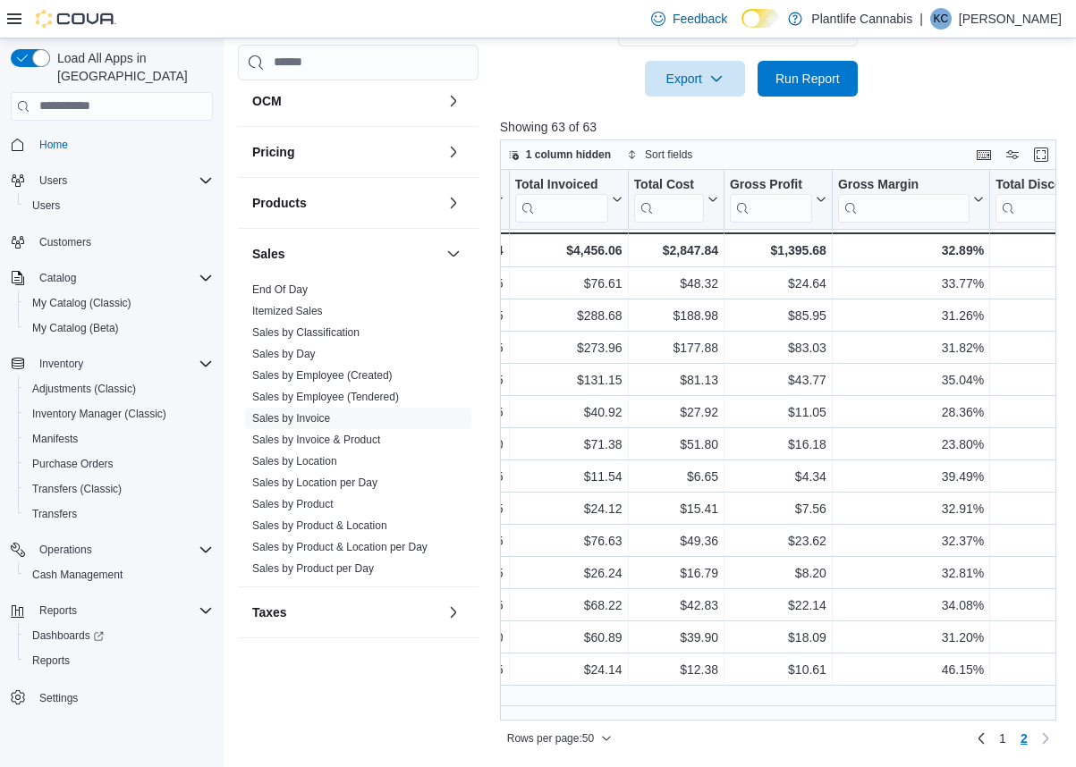
scroll to position [0, 1349]
